Goal: Find specific page/section: Find specific page/section

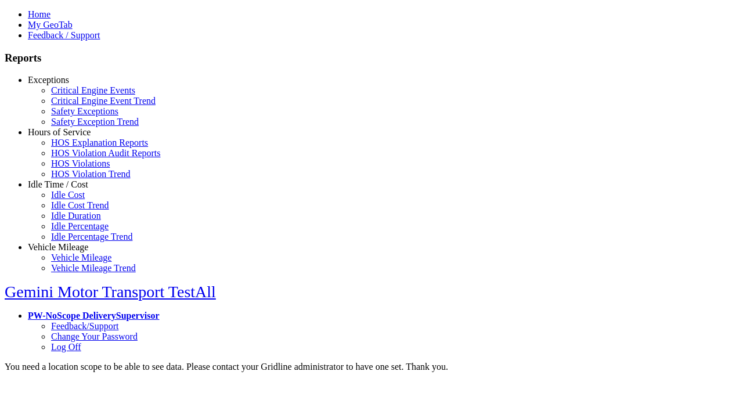
click at [67, 137] on link "Hours of Service" at bounding box center [59, 132] width 63 height 10
click at [75, 168] on link "HOS Violations" at bounding box center [80, 163] width 59 height 10
type input "**********"
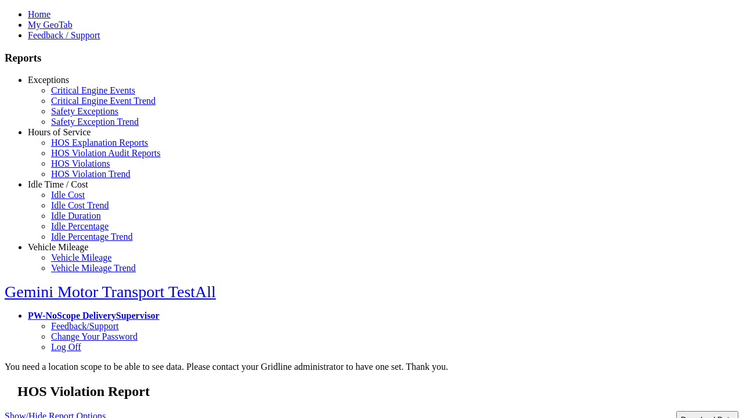
type input "**********"
